Goal: Task Accomplishment & Management: Use online tool/utility

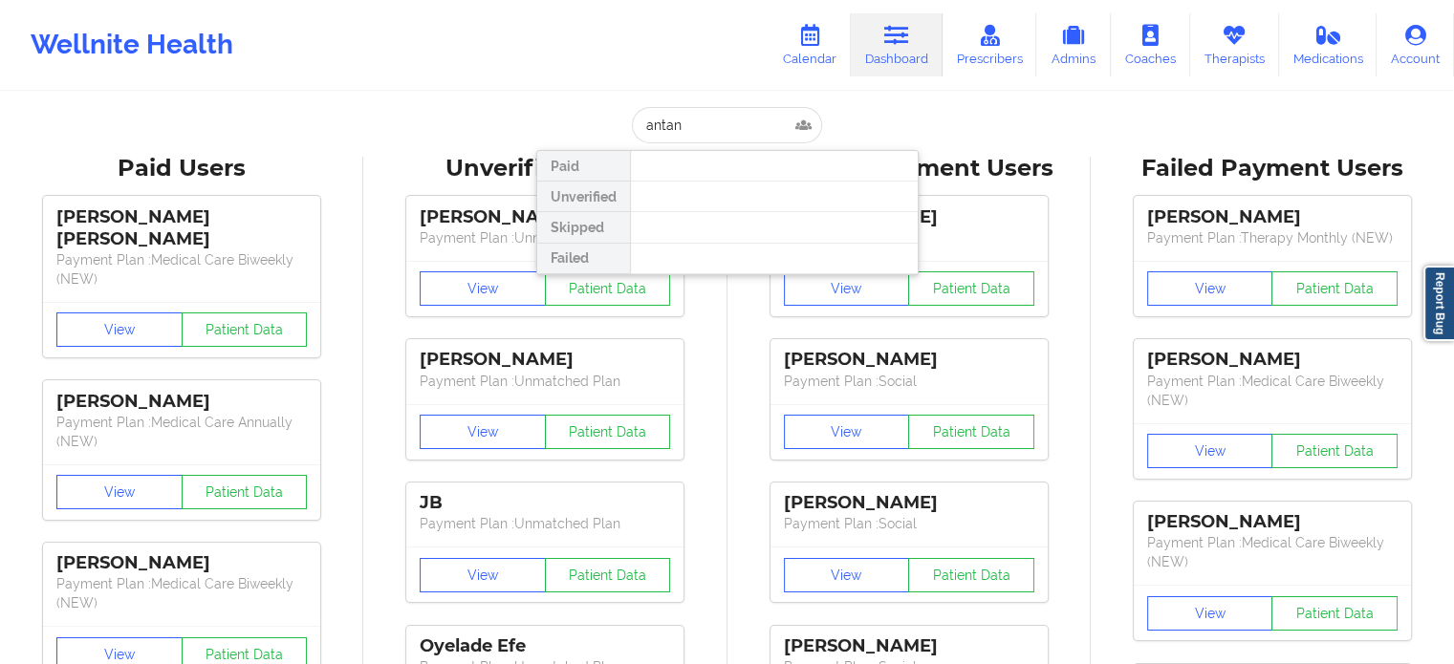
type input "anta"
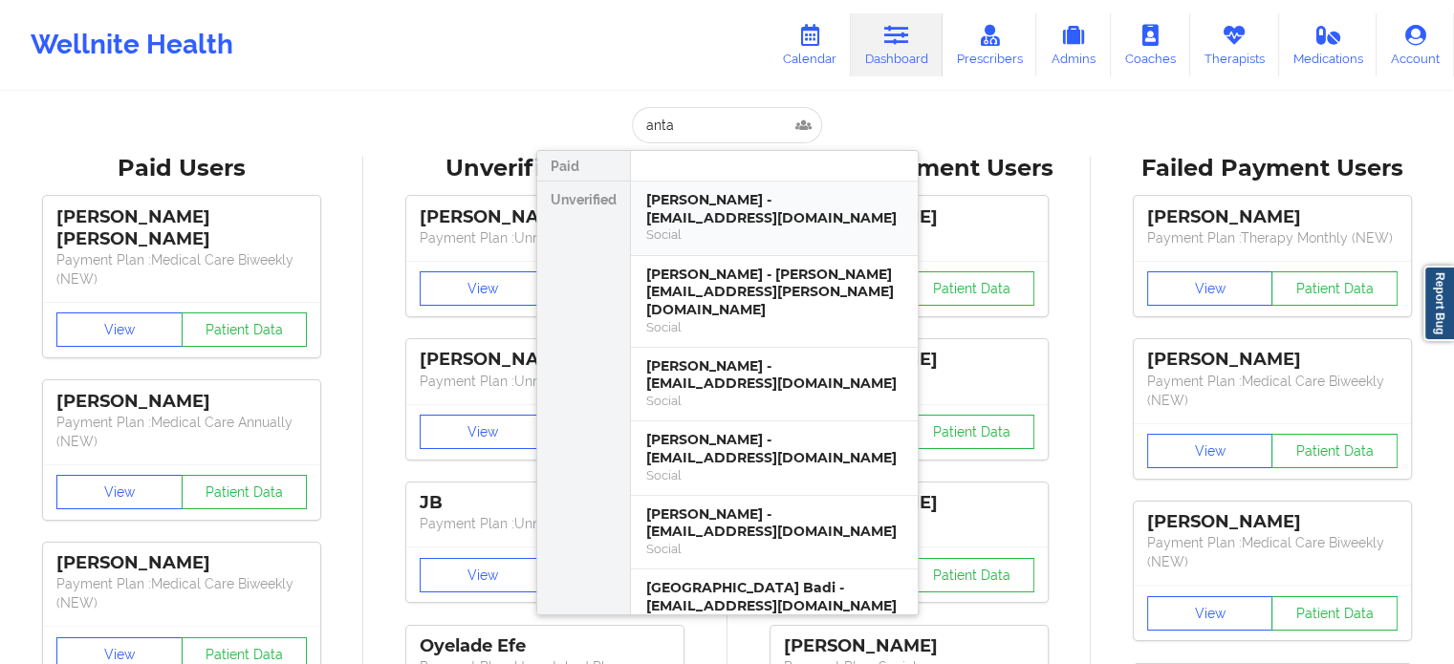
click at [688, 207] on div "[PERSON_NAME] - [EMAIL_ADDRESS][DOMAIN_NAME]" at bounding box center [774, 208] width 256 height 35
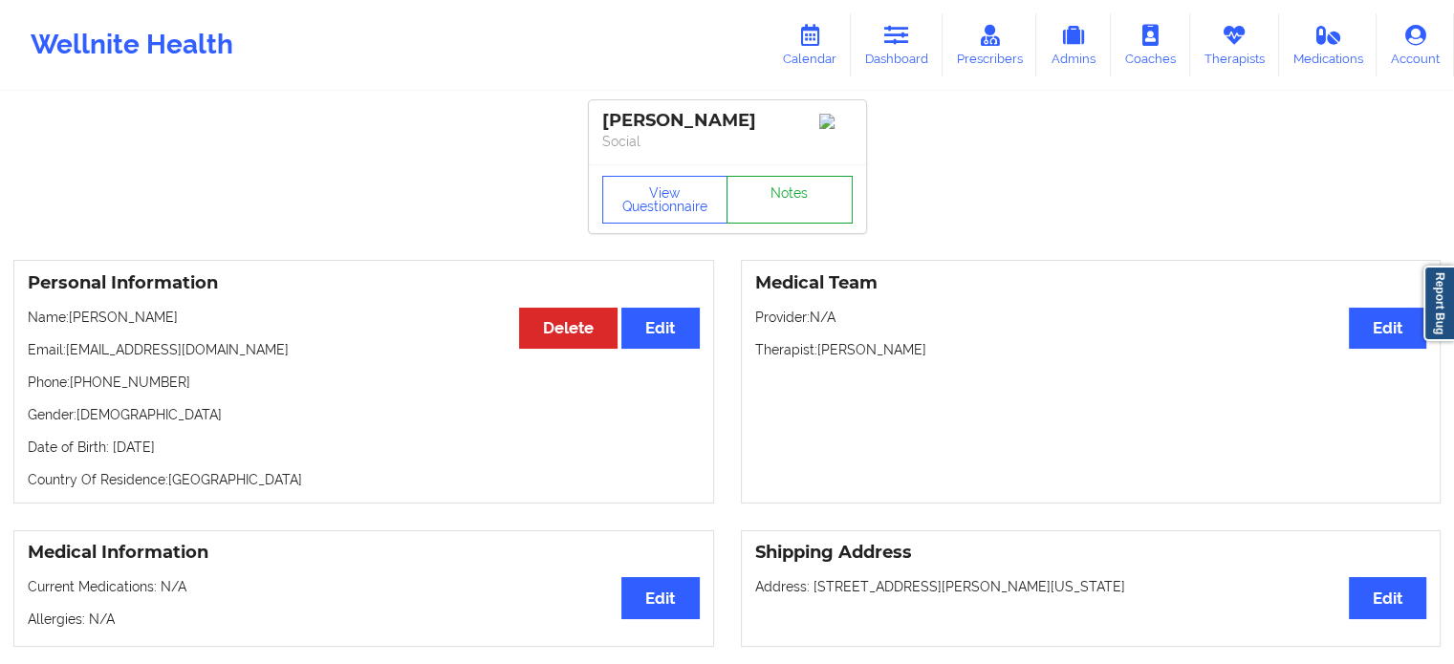
click at [813, 222] on link "Notes" at bounding box center [789, 200] width 126 height 48
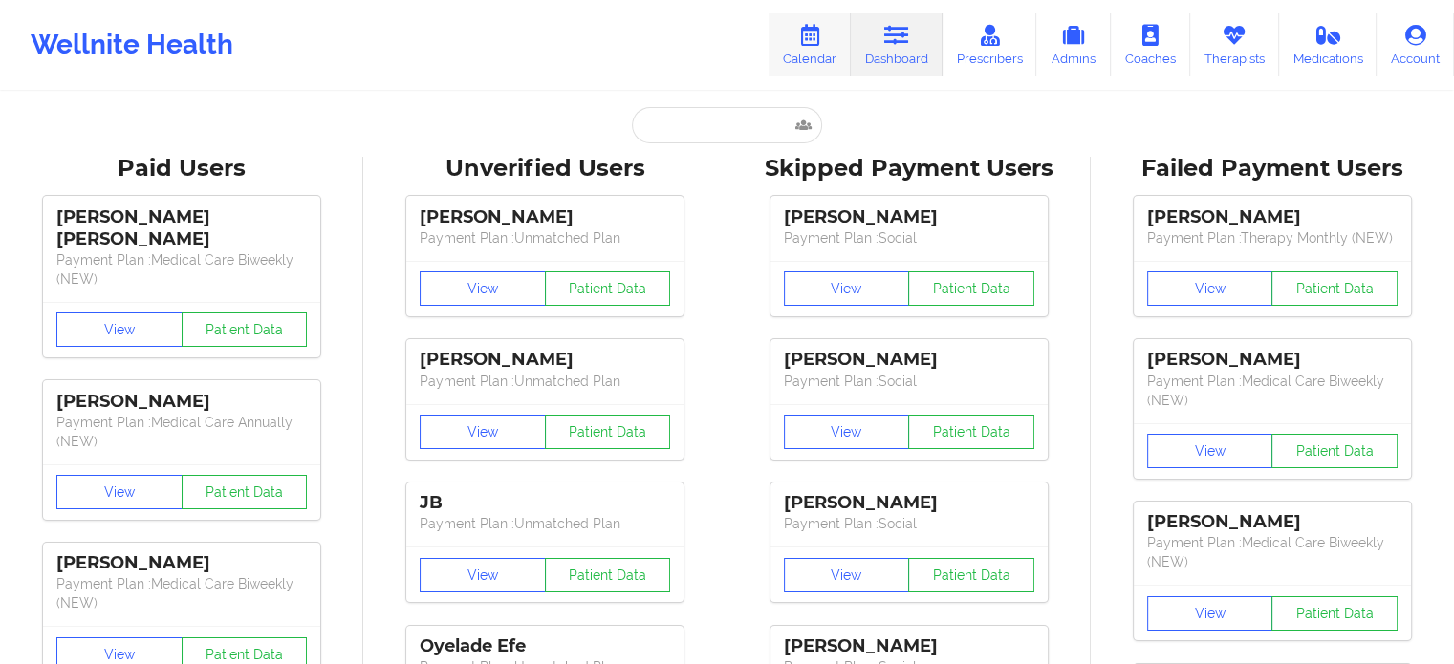
click at [828, 40] on link "Calendar" at bounding box center [809, 44] width 82 height 63
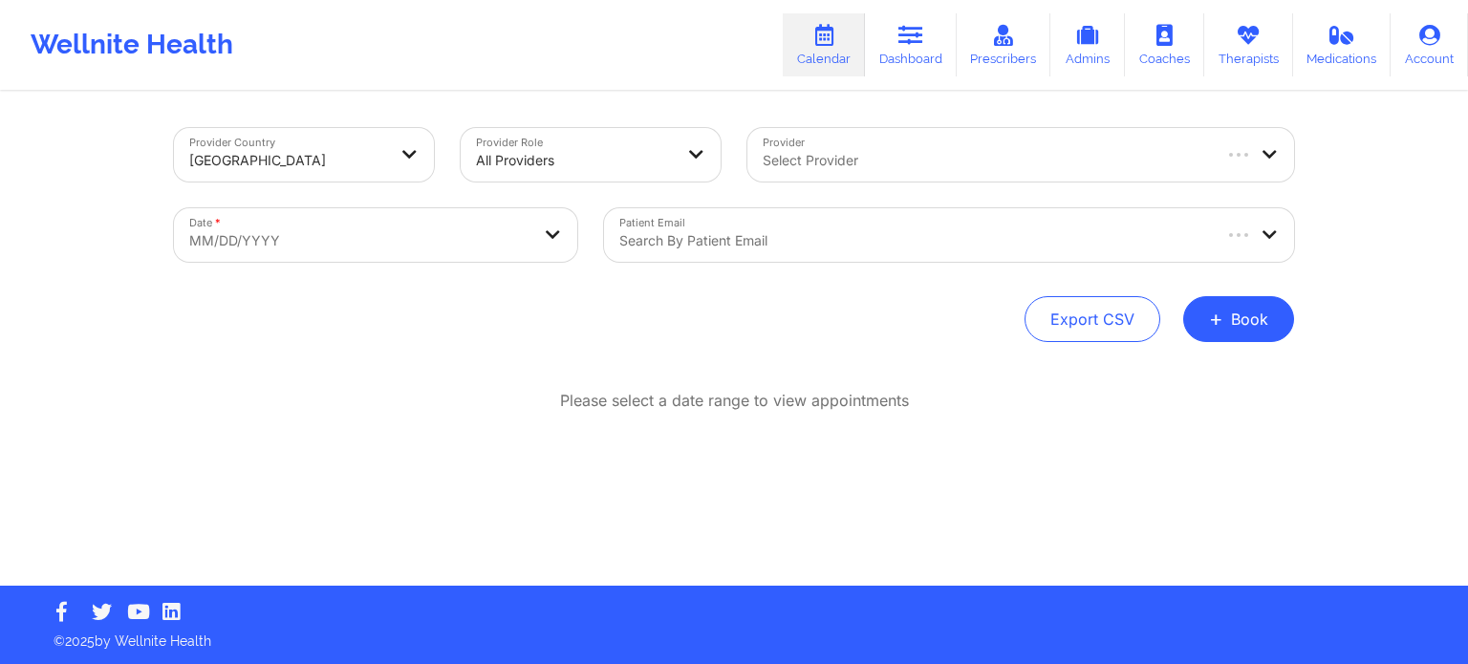
click at [836, 171] on div at bounding box center [985, 160] width 445 height 23
click at [497, 316] on div "Export CSV + Book" at bounding box center [734, 319] width 1120 height 46
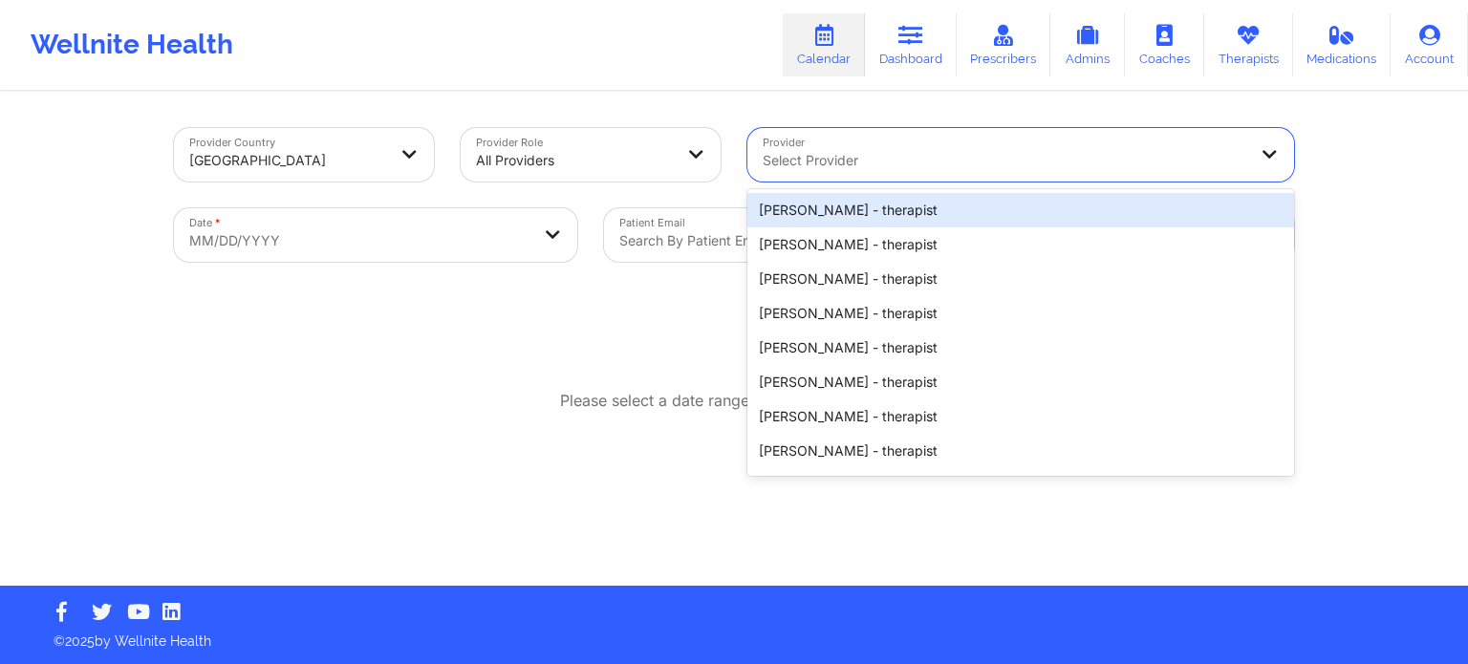
click at [805, 154] on div at bounding box center [1005, 160] width 484 height 23
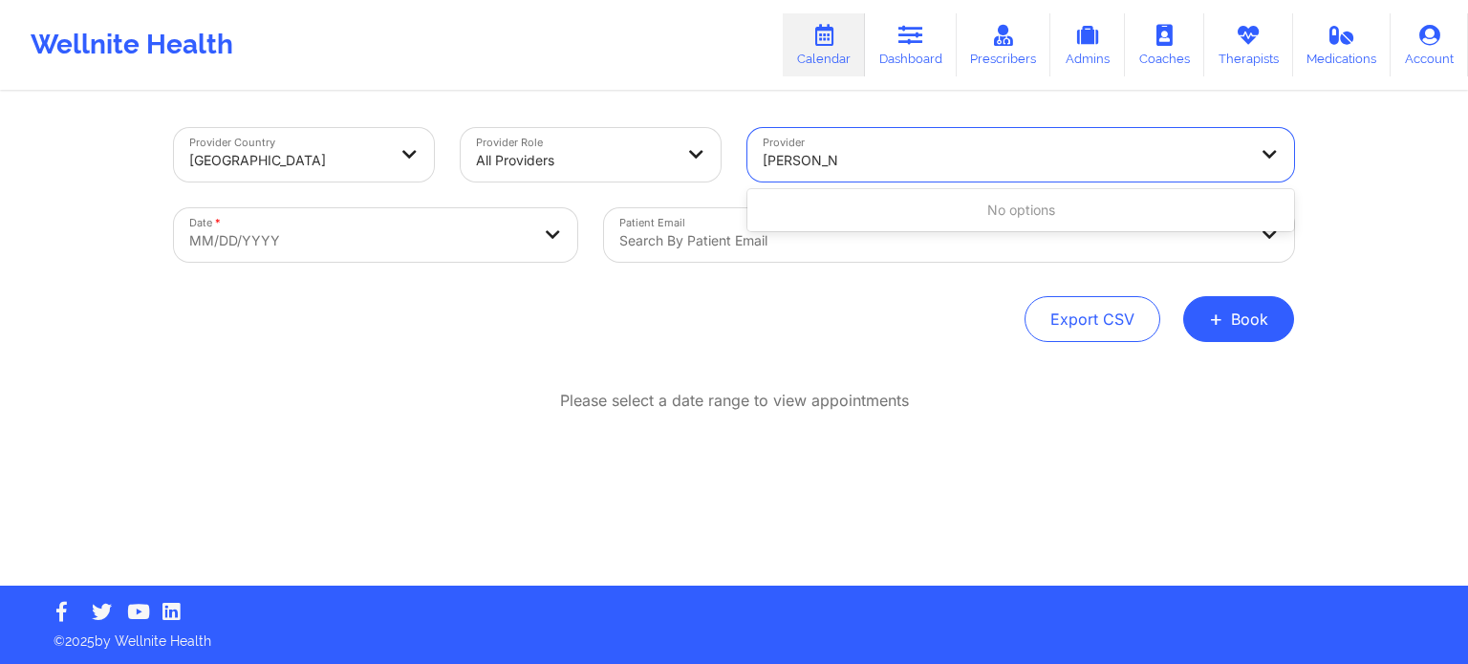
type input "monica sa"
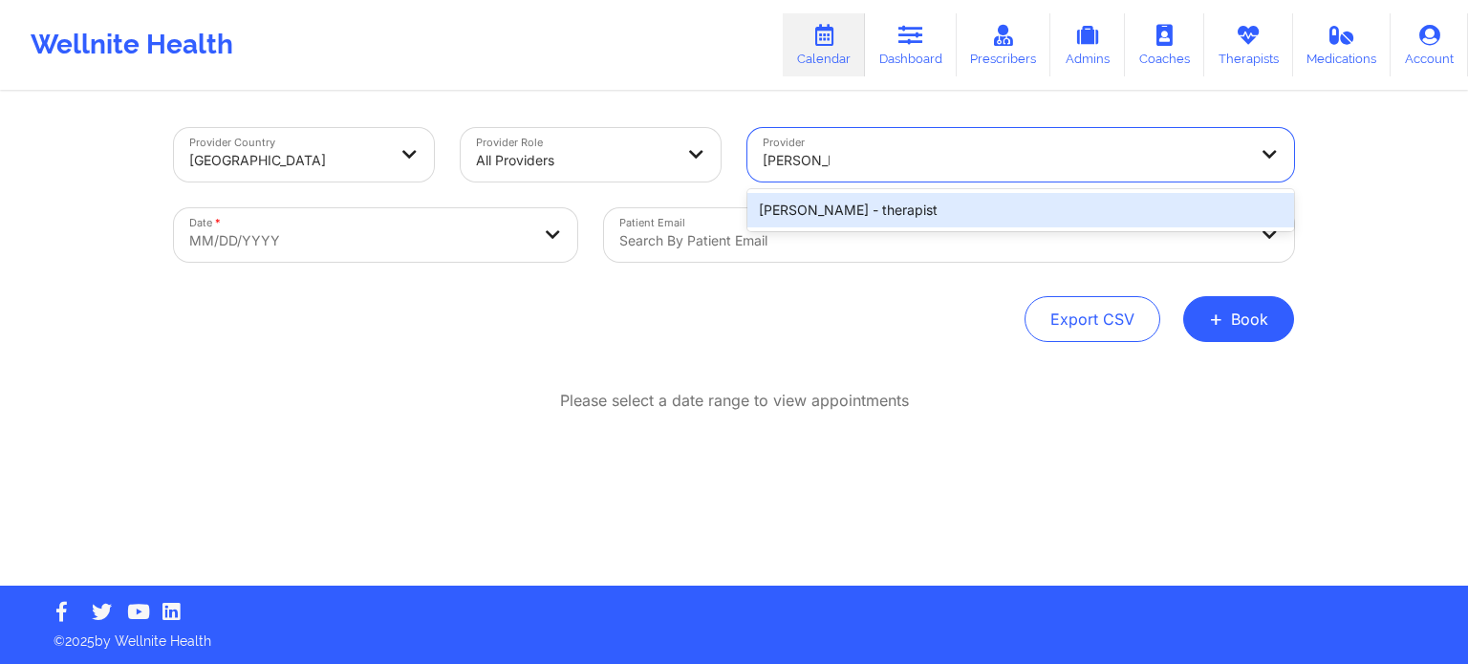
drag, startPoint x: 861, startPoint y: 209, endPoint x: 852, endPoint y: 217, distance: 11.5
click at [861, 210] on div "Monica Samper - therapist" at bounding box center [1020, 210] width 547 height 34
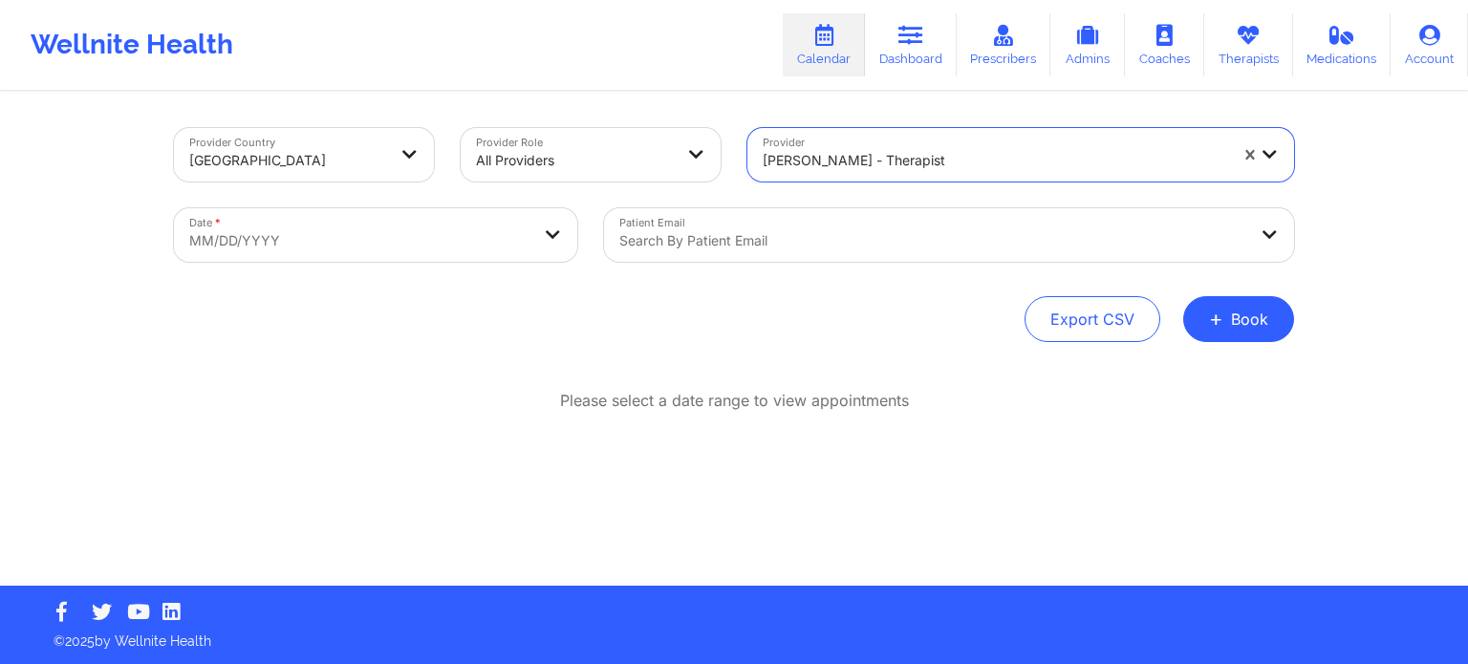
click at [713, 252] on div "Search by patient email" at bounding box center [926, 235] width 644 height 54
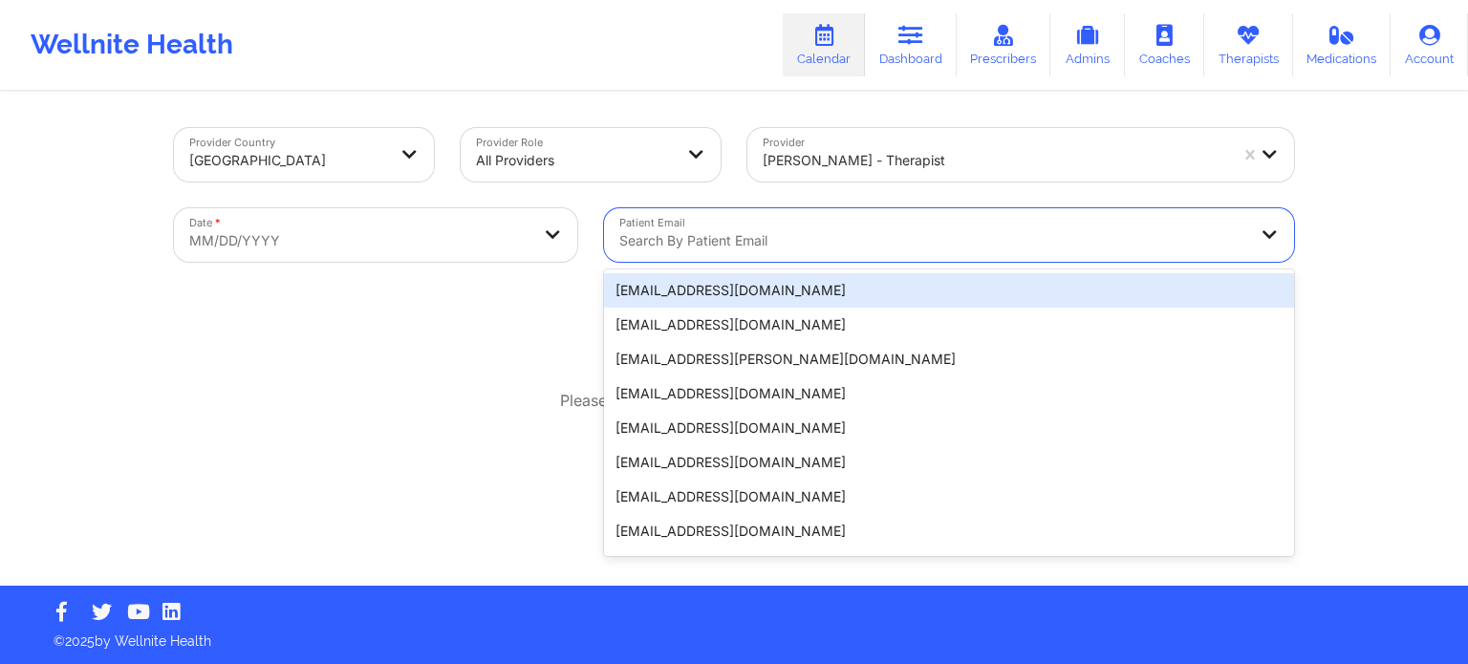
click at [485, 241] on body "Wellnite Health Calendar Dashboard Prescribers Admins Coaches Therapists Medica…" at bounding box center [734, 332] width 1468 height 664
select select "2025-8"
select select "2025-9"
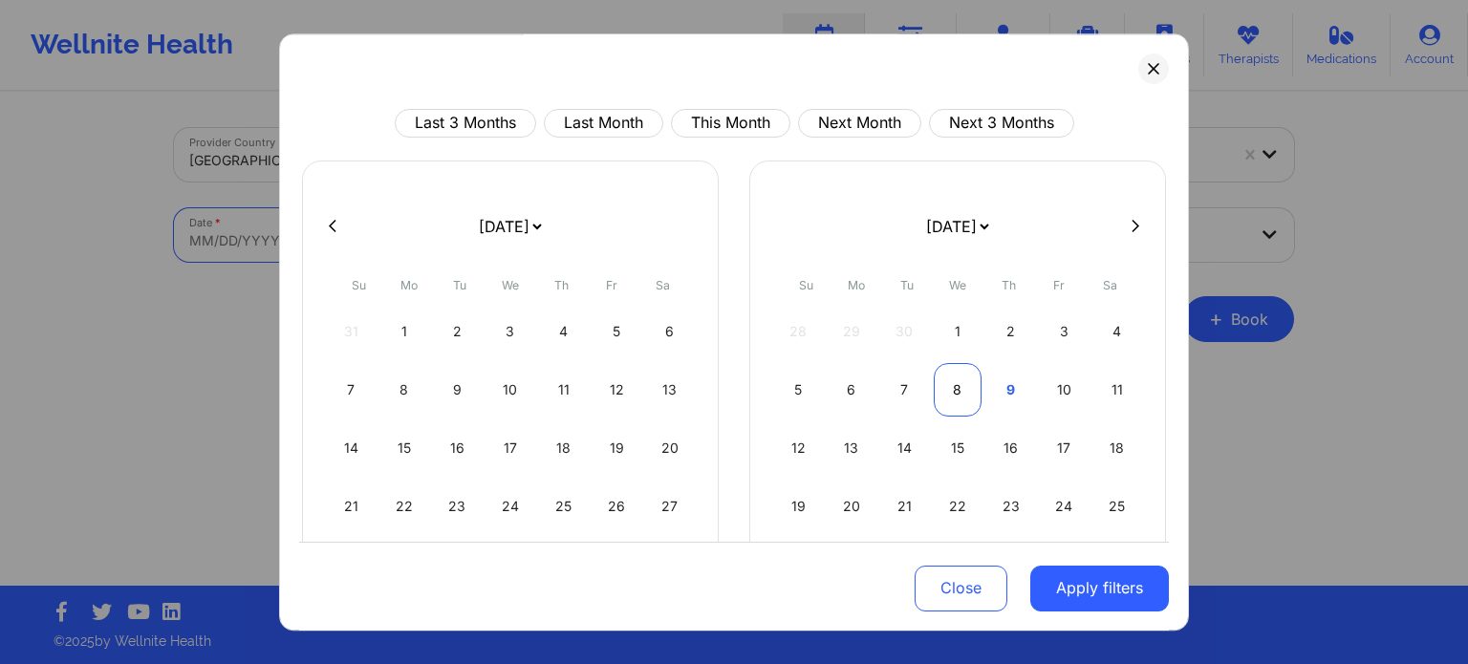
click at [950, 382] on div "8" at bounding box center [958, 390] width 49 height 54
select select "2025-9"
select select "2025-10"
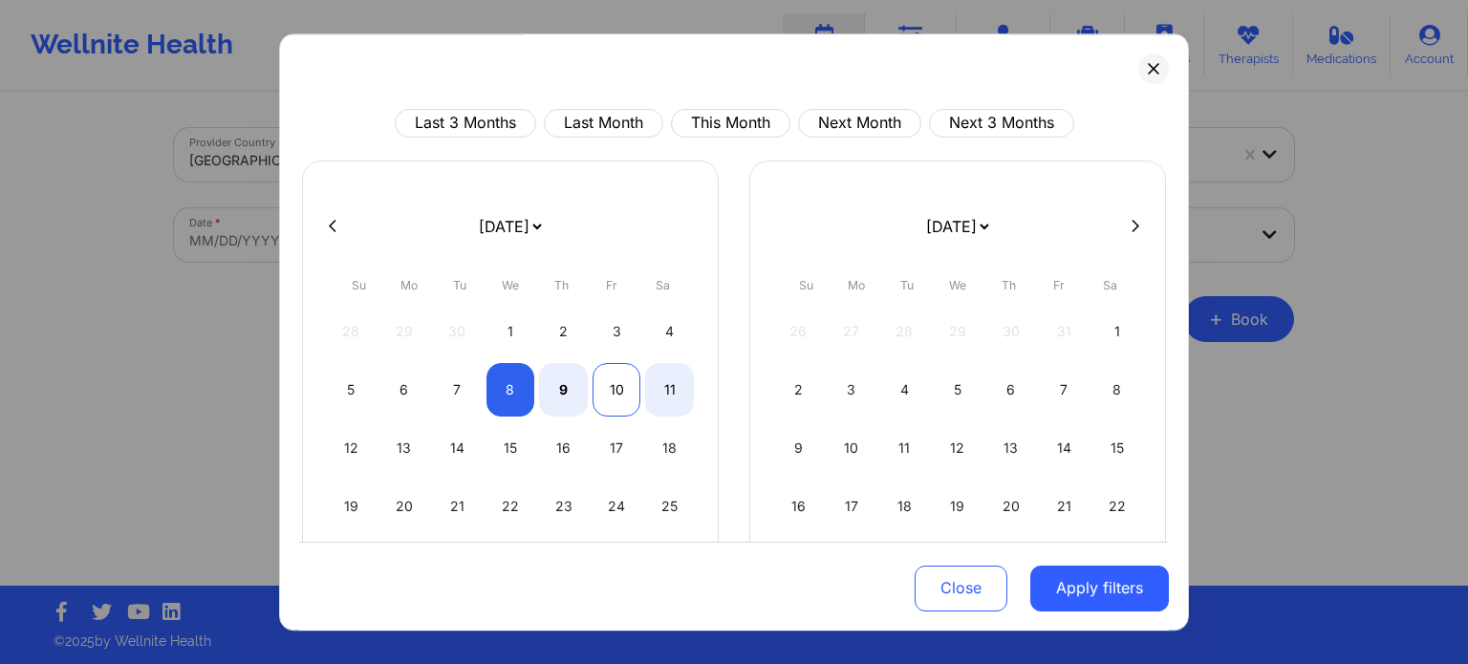
select select "2025-9"
select select "2025-10"
click at [609, 394] on div "10" at bounding box center [616, 390] width 49 height 54
select select "2025-9"
select select "2025-10"
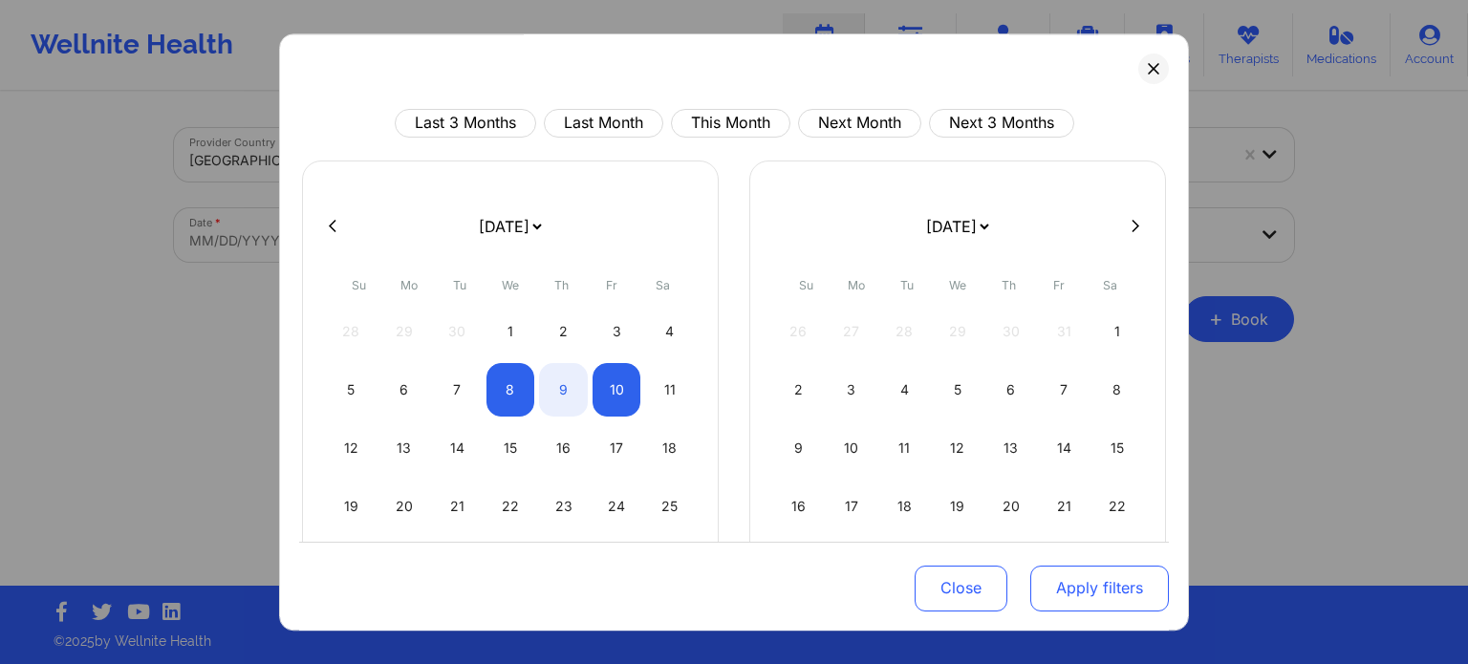
click at [1090, 580] on button "Apply filters" at bounding box center [1099, 588] width 139 height 46
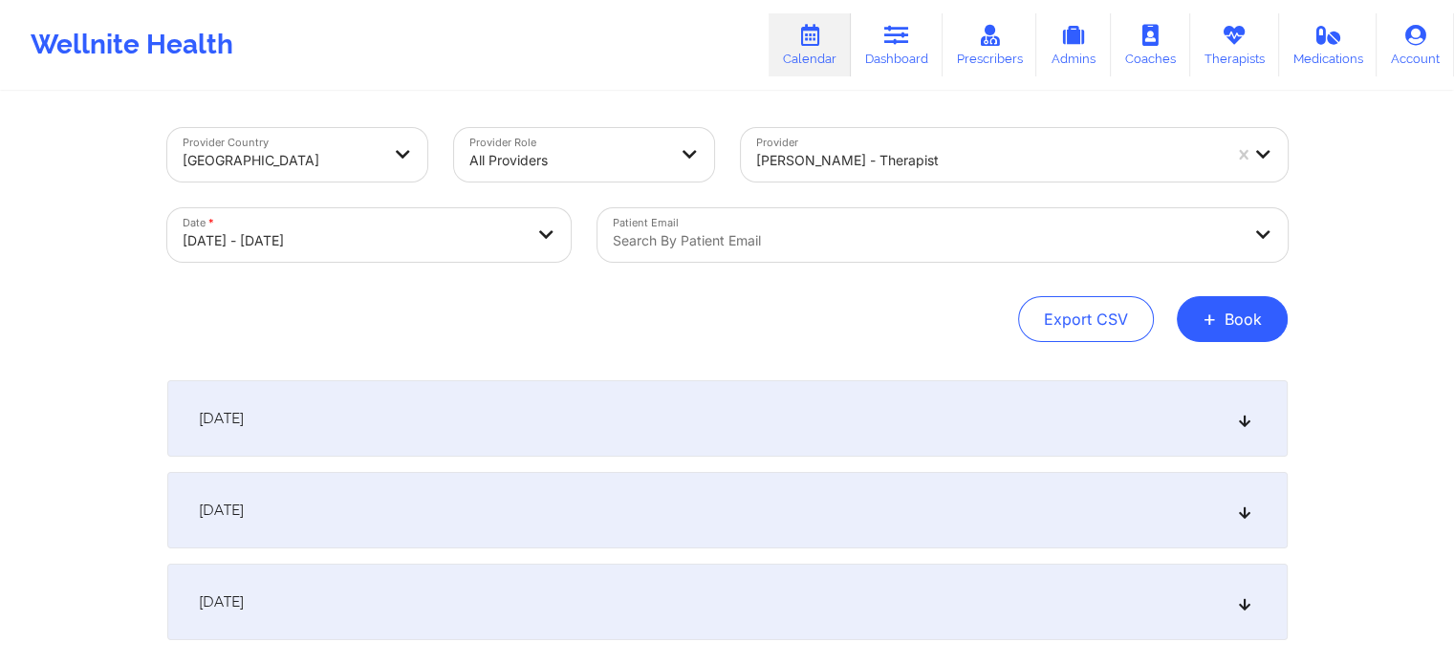
click at [400, 510] on div "October 9, 2025" at bounding box center [727, 510] width 1120 height 76
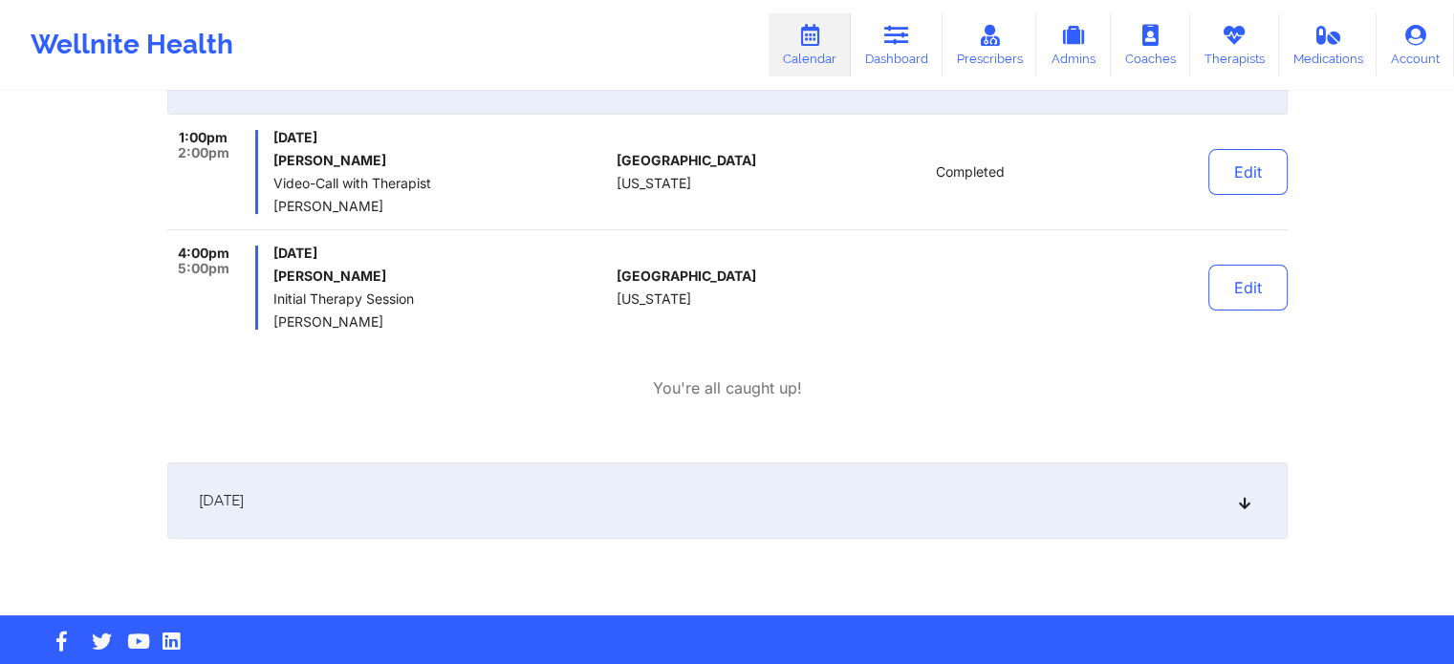
scroll to position [463, 0]
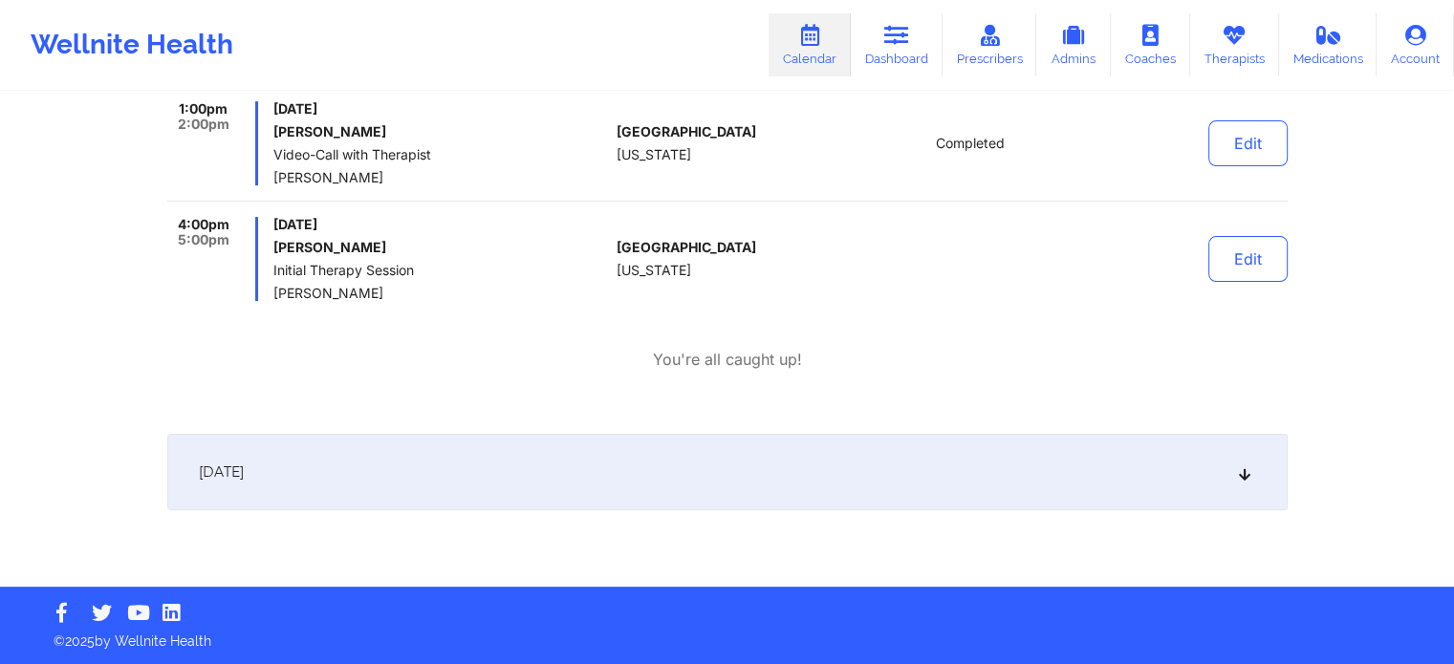
click at [532, 460] on div "October 10, 2025" at bounding box center [727, 472] width 1120 height 76
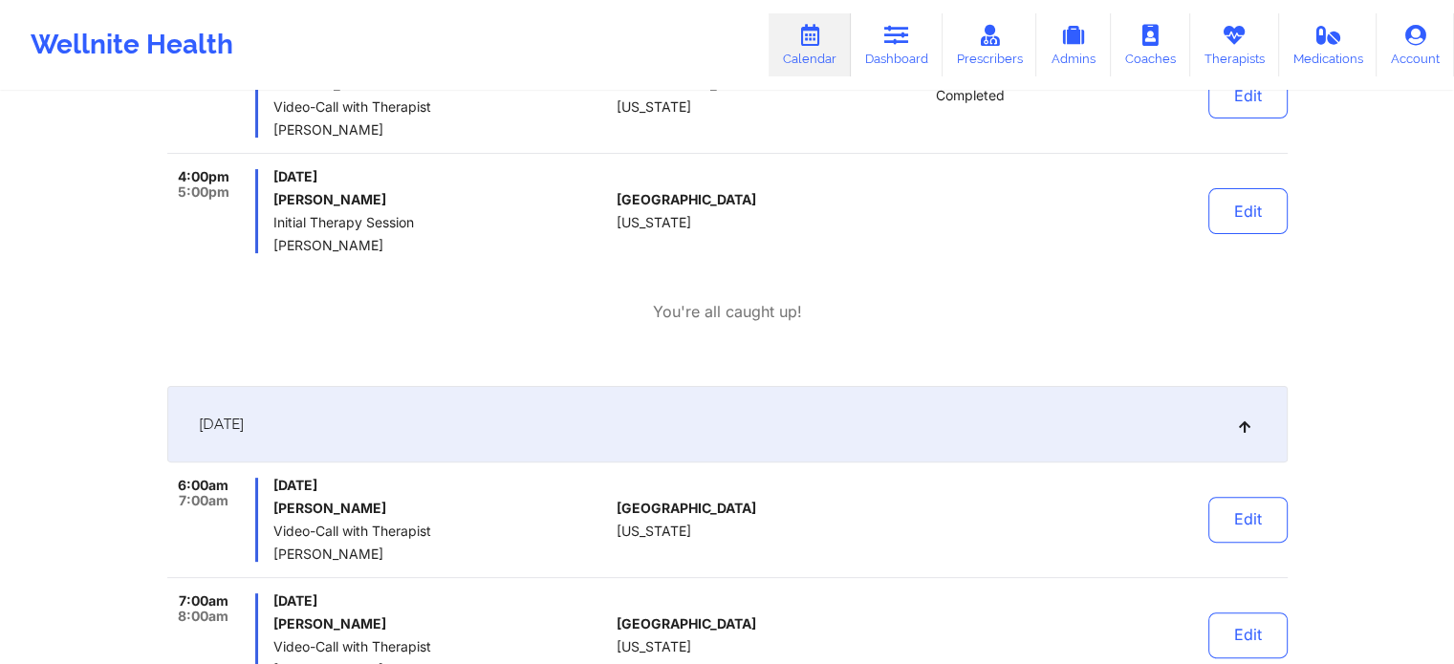
scroll to position [367, 0]
